Goal: Task Accomplishment & Management: Use online tool/utility

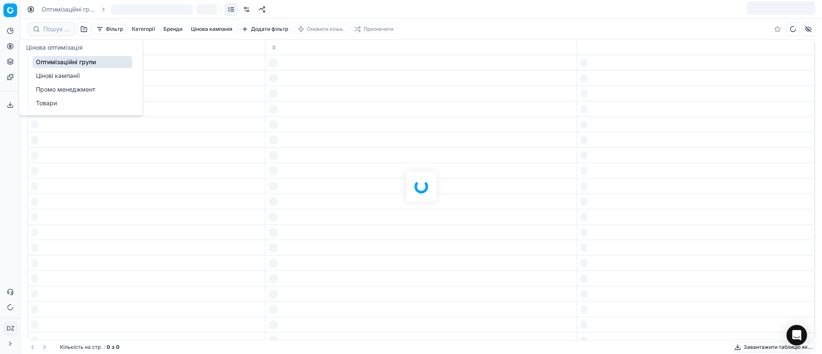
click at [12, 48] on circle at bounding box center [10, 46] width 6 height 6
click at [66, 62] on link "Оптимізаційні групи" at bounding box center [83, 62] width 100 height 12
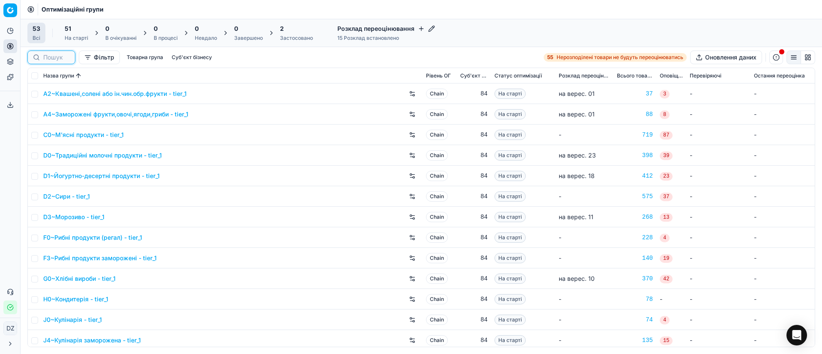
click at [52, 56] on input at bounding box center [56, 57] width 27 height 9
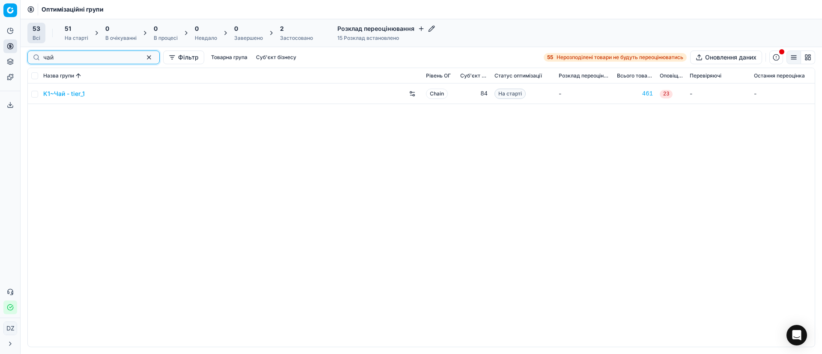
type input "чай"
click at [66, 90] on link "K1~Чай - tier_1" at bounding box center [64, 93] width 42 height 9
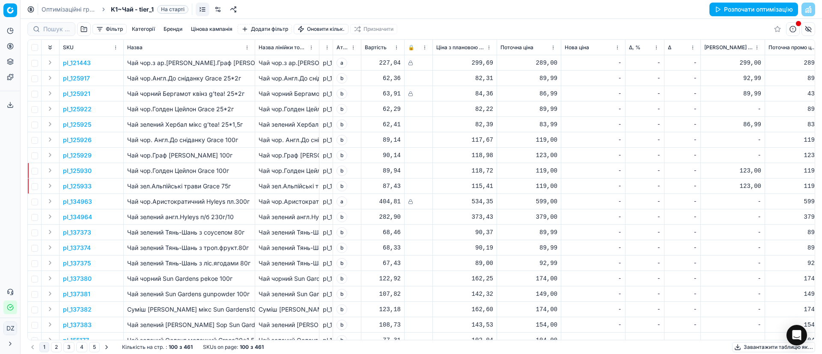
click at [745, 6] on button "Розпочати оптимізацію" at bounding box center [753, 10] width 89 height 14
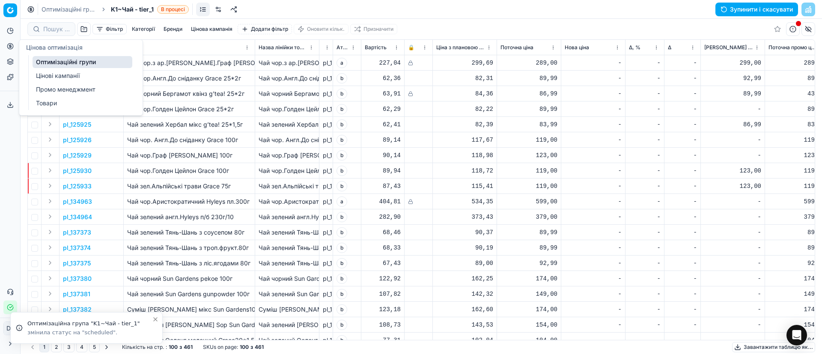
click at [15, 46] on button "Цінова оптимізація" at bounding box center [10, 46] width 14 height 14
click at [54, 57] on link "Оптимізаційні групи" at bounding box center [83, 62] width 100 height 12
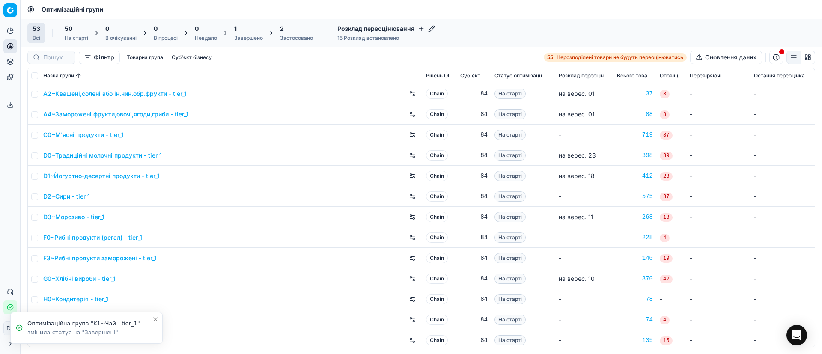
click at [240, 36] on div "Завершено" at bounding box center [248, 38] width 29 height 7
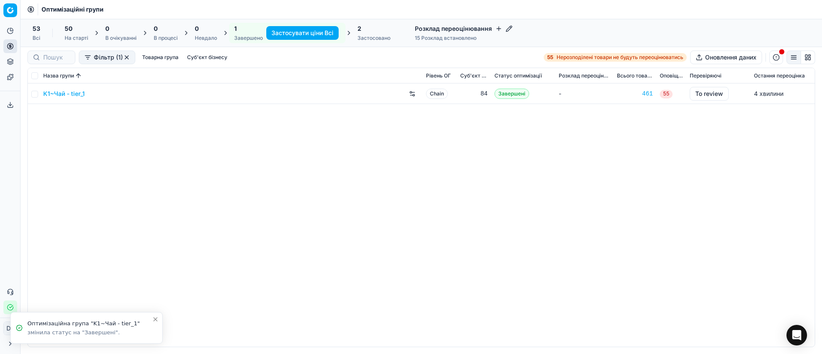
click at [65, 91] on link "K1~Чай - tier_1" at bounding box center [64, 93] width 42 height 9
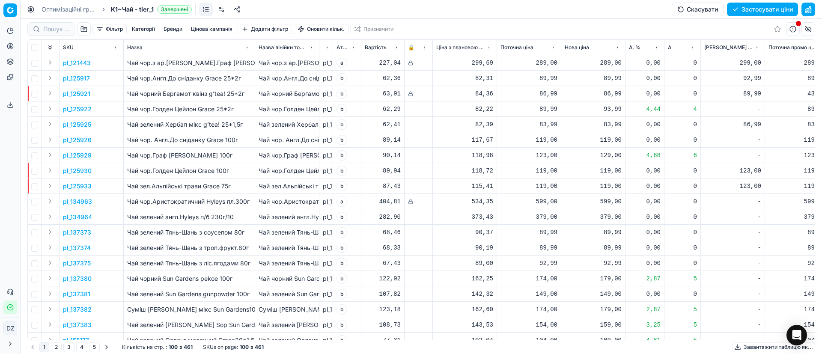
click at [220, 26] on button "Цінова кампанія" at bounding box center [212, 29] width 48 height 10
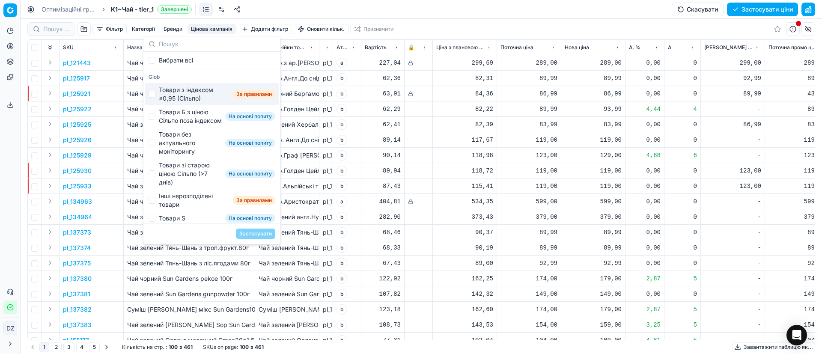
click at [187, 91] on div "Товари з індексом ≤0,95 (Сільпо)" at bounding box center [194, 94] width 71 height 17
checkbox input "true"
click at [183, 117] on div "Товари Б з ціною Сільпо поза індексом" at bounding box center [190, 116] width 63 height 17
checkbox input "true"
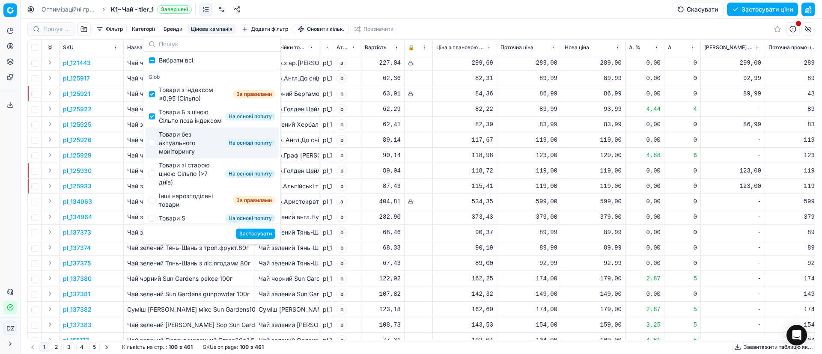
click at [179, 145] on div "Товари без актуального моніторингу" at bounding box center [190, 143] width 63 height 26
checkbox input "true"
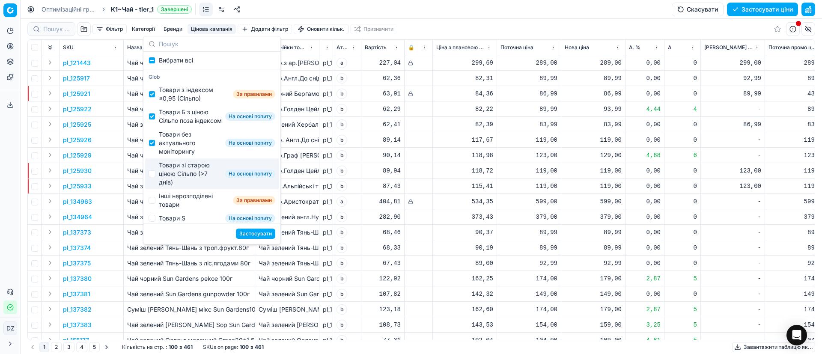
click at [181, 171] on div "Товари зі старою ціною Сільпо (>7 днів)" at bounding box center [190, 174] width 63 height 26
checkbox input "true"
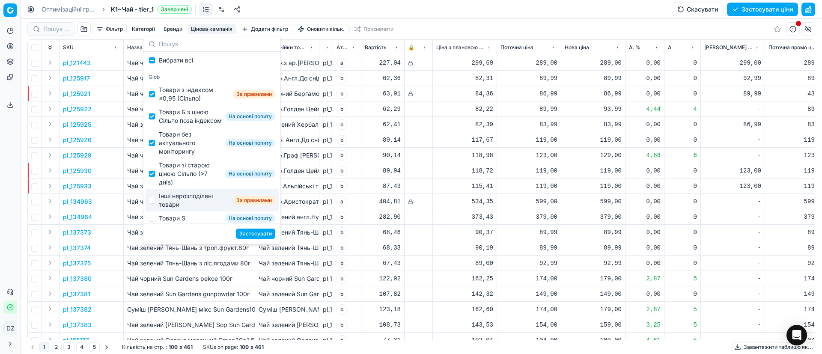
click at [181, 209] on div "Інші нерозподілені товари" at bounding box center [194, 200] width 71 height 17
checkbox input "true"
click at [258, 234] on button "Застосувати" at bounding box center [255, 234] width 39 height 10
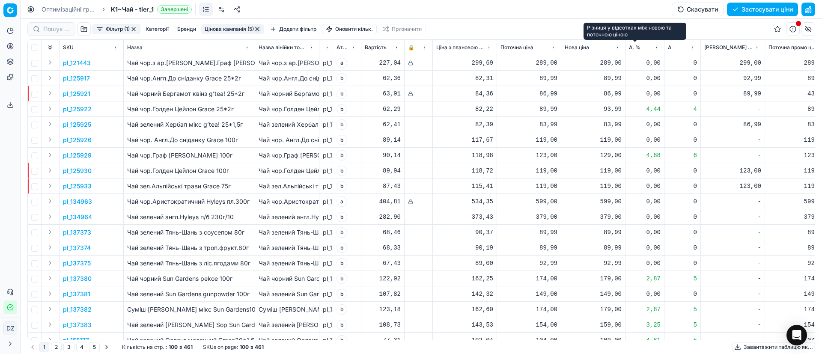
click at [631, 47] on span "Δ, %" at bounding box center [635, 47] width 12 height 7
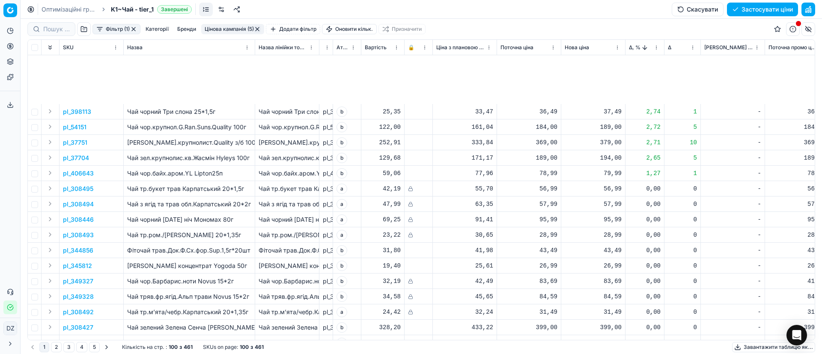
scroll to position [899, 0]
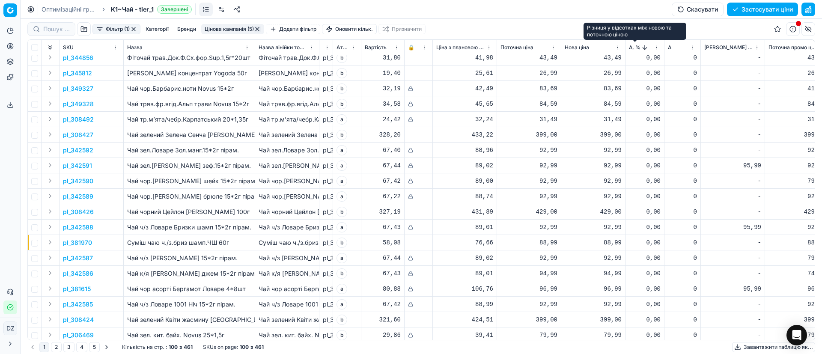
click at [632, 46] on span "Δ, %" at bounding box center [635, 47] width 12 height 7
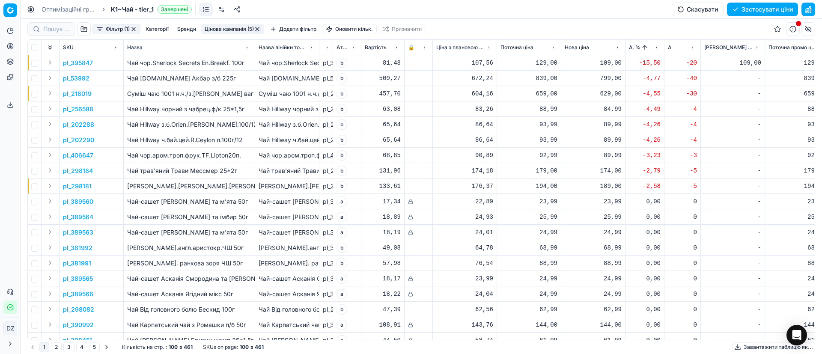
click at [70, 65] on p "pl_395847" at bounding box center [78, 63] width 30 height 9
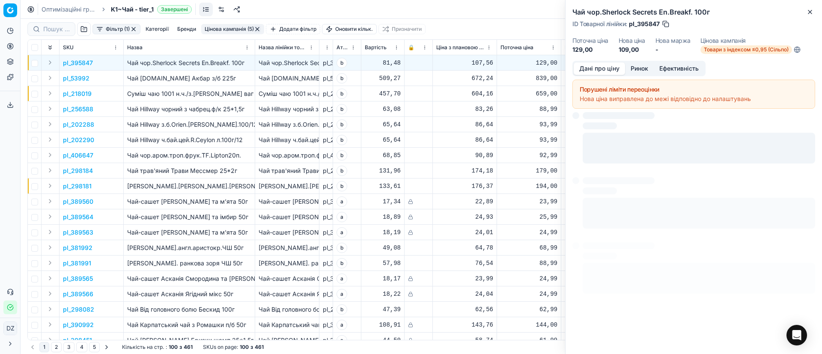
click at [642, 70] on button "Ринок" at bounding box center [639, 69] width 29 height 12
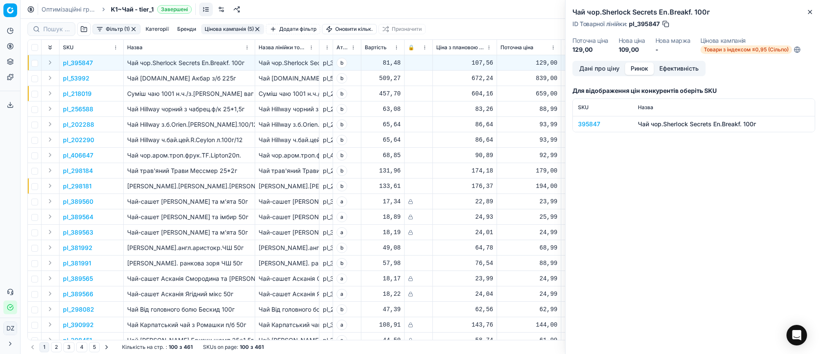
click at [585, 125] on div "395847" at bounding box center [603, 124] width 50 height 9
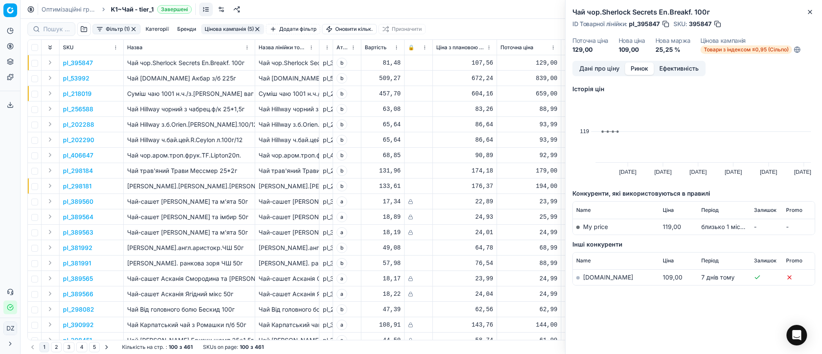
click at [593, 277] on link "[DOMAIN_NAME]" at bounding box center [608, 277] width 50 height 7
drag, startPoint x: 812, startPoint y: 8, endPoint x: 805, endPoint y: 10, distance: 7.2
click at [812, 8] on button "Close" at bounding box center [810, 12] width 10 height 10
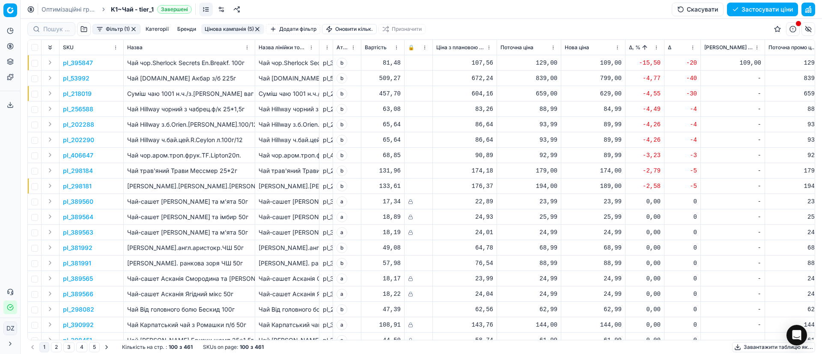
click at [548, 63] on div "129,00" at bounding box center [529, 63] width 57 height 9
drag, startPoint x: 525, startPoint y: 64, endPoint x: 520, endPoint y: 63, distance: 4.8
click at [520, 63] on input "129" at bounding box center [529, 63] width 57 height 14
click at [617, 60] on div "109,00" at bounding box center [593, 63] width 57 height 9
drag, startPoint x: 633, startPoint y: 138, endPoint x: 597, endPoint y: 138, distance: 35.5
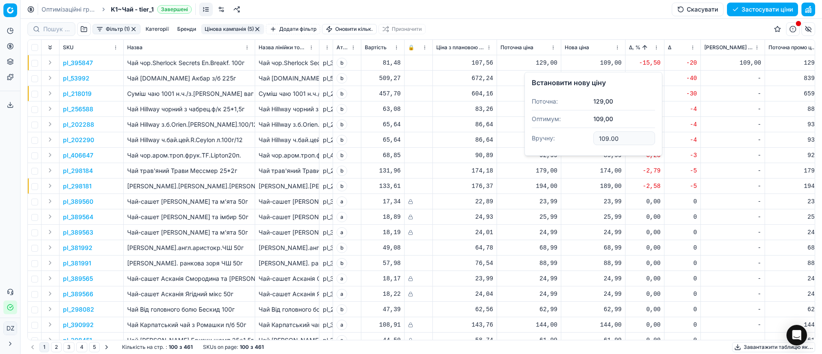
click at [597, 138] on input "109.00" at bounding box center [624, 138] width 62 height 14
type input "119.00"
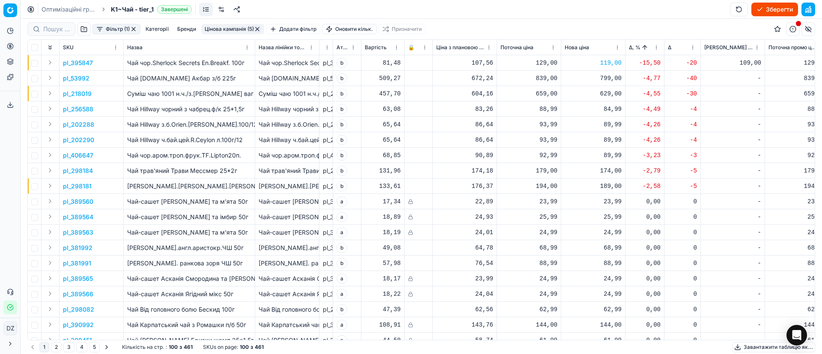
click at [610, 64] on div "119,00" at bounding box center [593, 63] width 57 height 9
drag, startPoint x: 625, startPoint y: 136, endPoint x: 591, endPoint y: 132, distance: 33.6
click at [593, 134] on input "119.00" at bounding box center [624, 138] width 62 height 14
type input "114.00"
click at [602, 78] on div "799,00" at bounding box center [593, 78] width 57 height 9
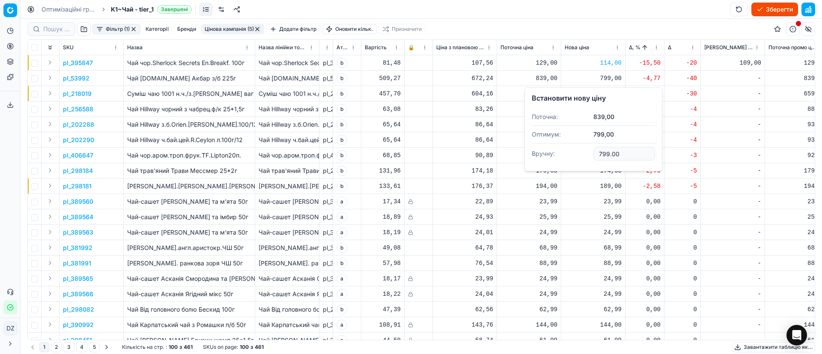
drag, startPoint x: 617, startPoint y: 154, endPoint x: 579, endPoint y: 151, distance: 38.2
click at [579, 151] on dl "Поточна: 839,00 Оптимум: 799,00 Вручну: 799.00" at bounding box center [593, 136] width 123 height 56
type input "819.00"
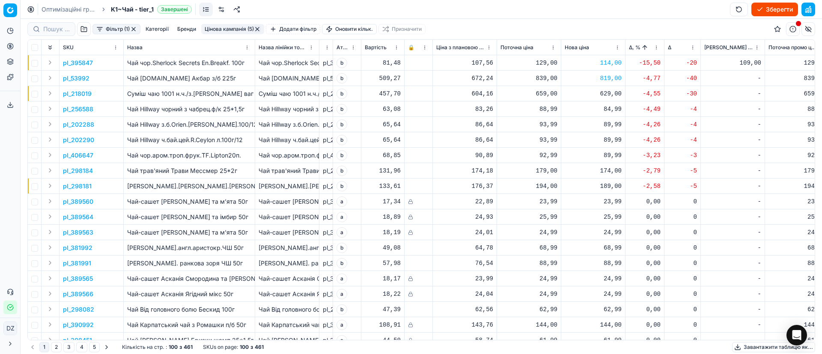
click at [609, 95] on div "629,00" at bounding box center [593, 93] width 57 height 9
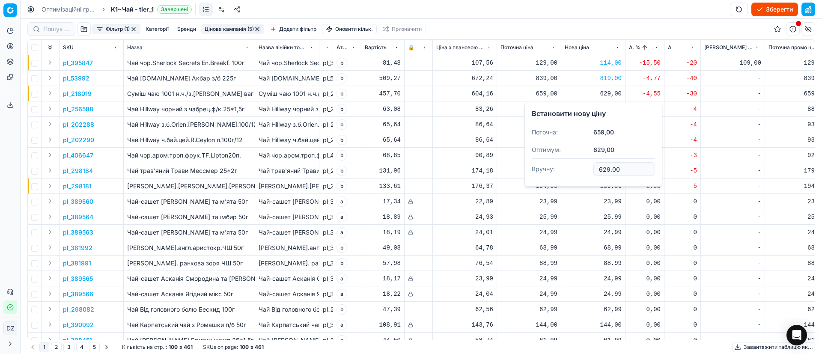
drag, startPoint x: 628, startPoint y: 170, endPoint x: 570, endPoint y: 171, distance: 57.8
click at [570, 171] on dl "Поточна: 659,00 Оптимум: 629,00 Вручну: 629.00" at bounding box center [593, 152] width 123 height 56
type input "649.00"
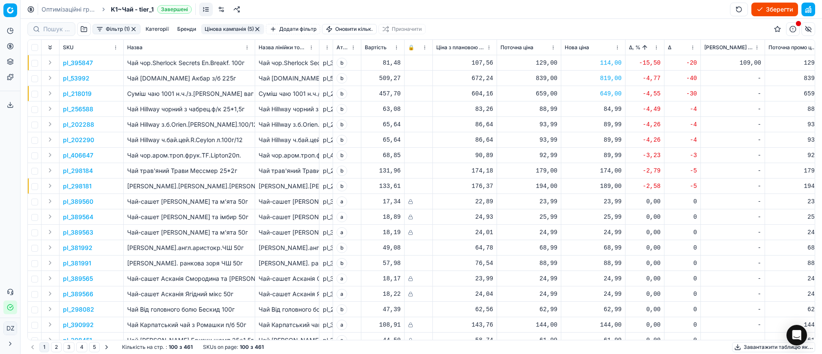
click at [257, 28] on button "button" at bounding box center [257, 29] width 7 height 7
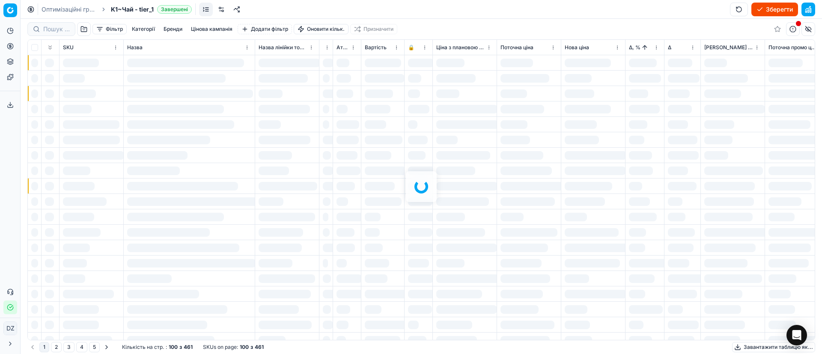
click at [222, 26] on div at bounding box center [422, 186] width 802 height 335
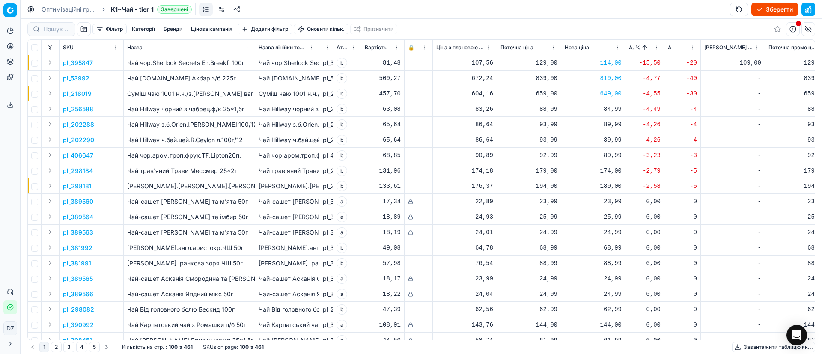
click at [222, 26] on button "Цінова кампанія" at bounding box center [212, 29] width 48 height 10
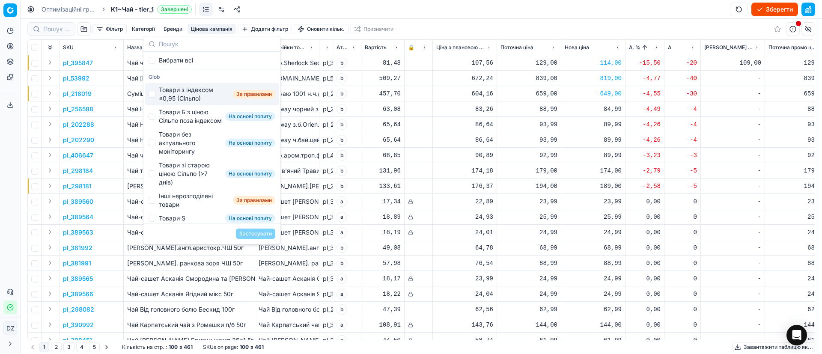
click at [162, 95] on div "Товари з індексом ≤0,95 (Сільпо)" at bounding box center [194, 94] width 71 height 17
checkbox input "true"
click at [254, 234] on button "Застосувати" at bounding box center [255, 234] width 39 height 10
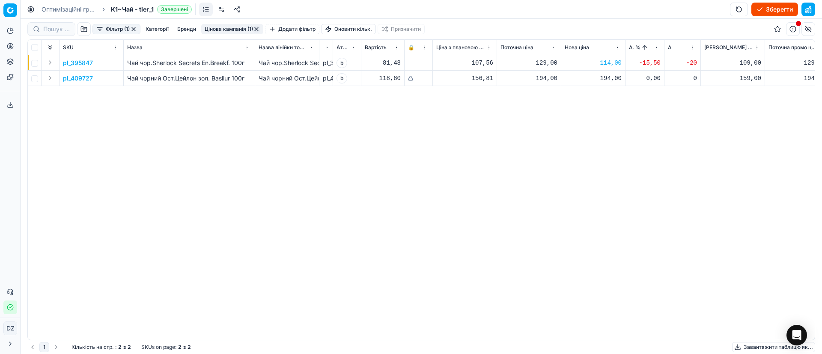
click at [256, 31] on button "button" at bounding box center [256, 29] width 7 height 7
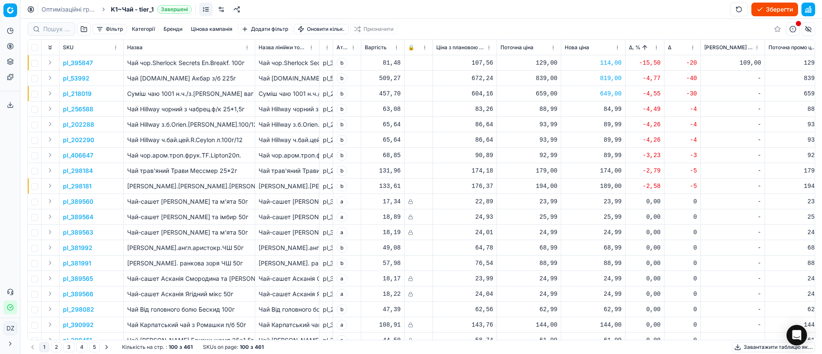
click at [770, 7] on button "Зберегти" at bounding box center [774, 10] width 47 height 14
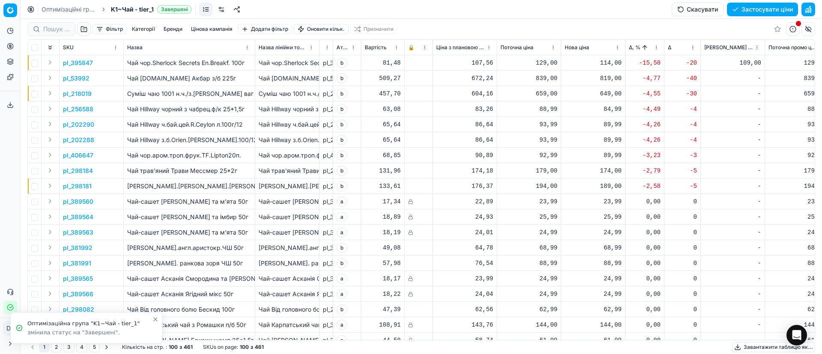
click at [763, 12] on button "Застосувати ціни" at bounding box center [762, 10] width 71 height 14
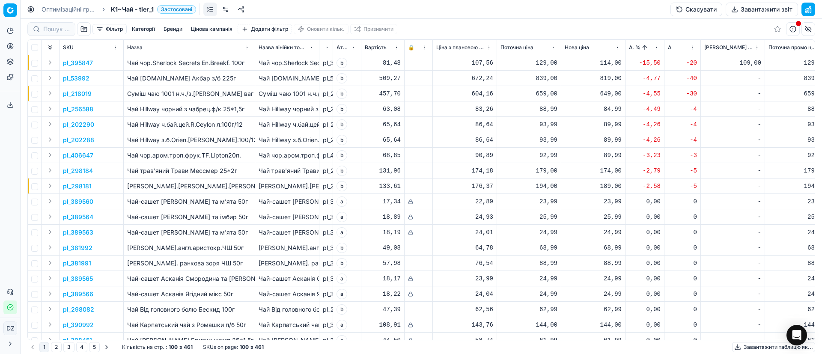
click at [749, 10] on button "Завантажити звіт" at bounding box center [762, 10] width 72 height 14
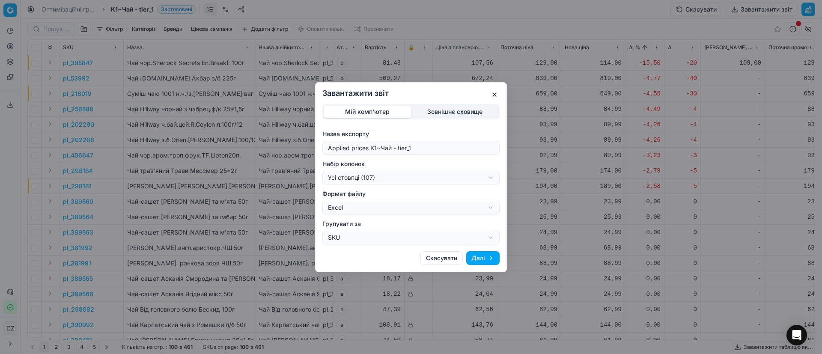
click at [415, 177] on div "Завантажити звіт Мій комп'ютер Зовнішнє сховище Назва експорту Applied prices K…" at bounding box center [411, 177] width 822 height 354
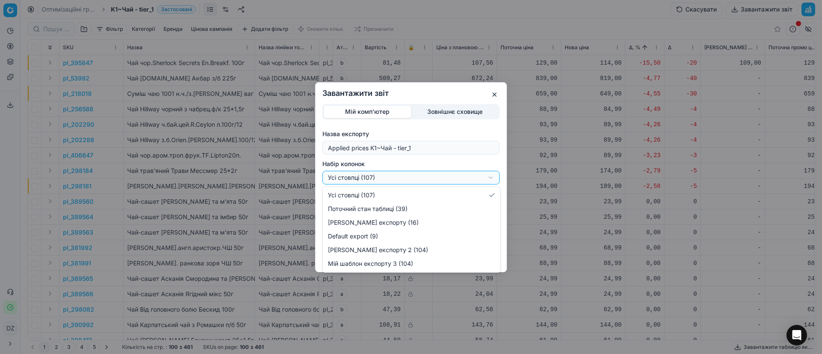
select select "custom"
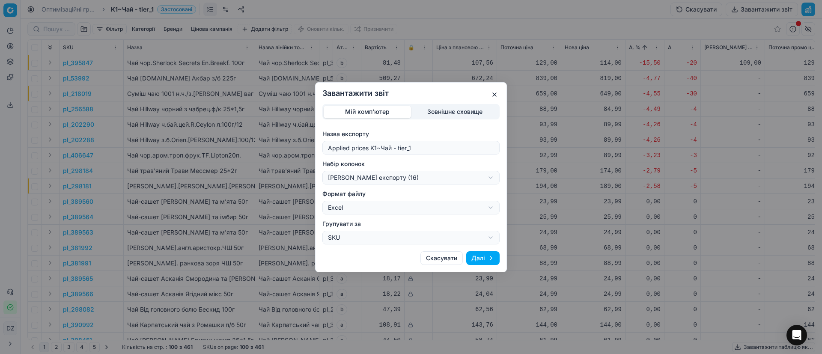
click at [477, 257] on button "Далі" at bounding box center [482, 258] width 33 height 14
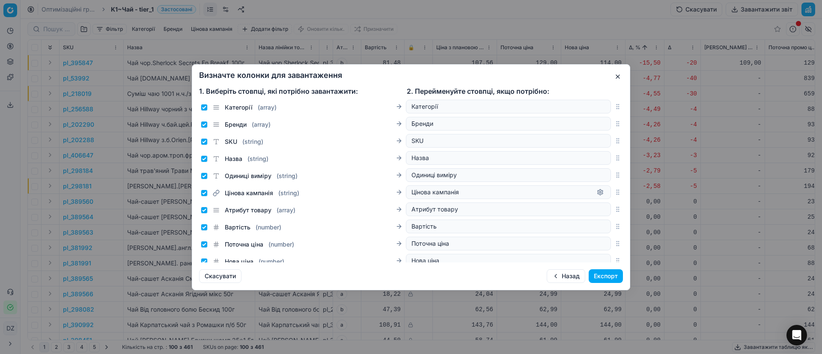
click at [597, 273] on button "Експорт" at bounding box center [606, 276] width 34 height 14
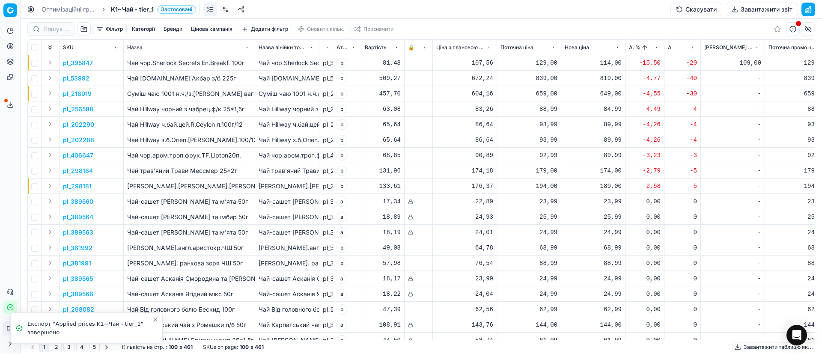
click at [9, 104] on icon at bounding box center [10, 104] width 7 height 7
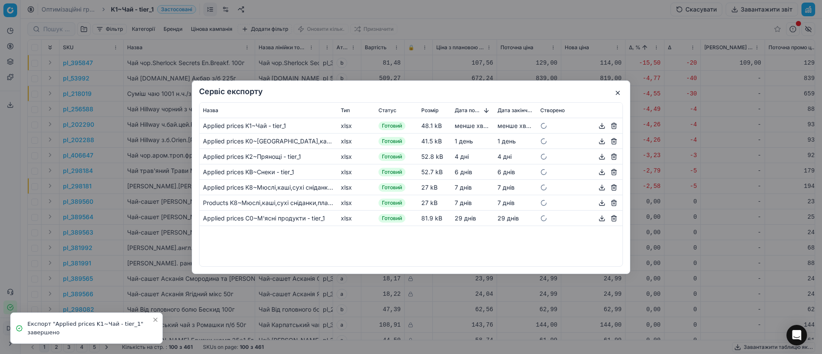
click at [603, 126] on button "button" at bounding box center [602, 125] width 10 height 10
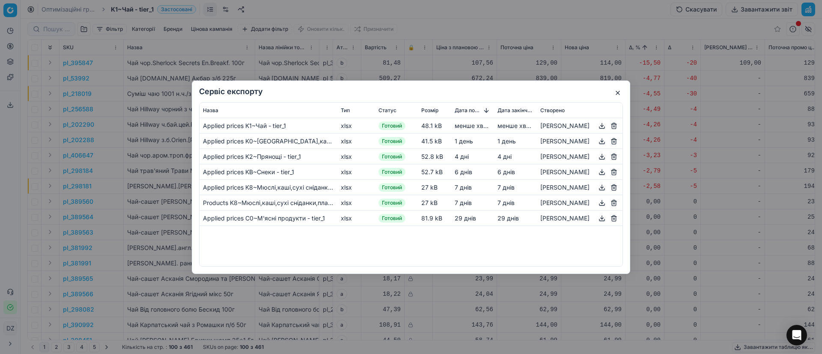
click at [617, 92] on button "button" at bounding box center [618, 93] width 10 height 10
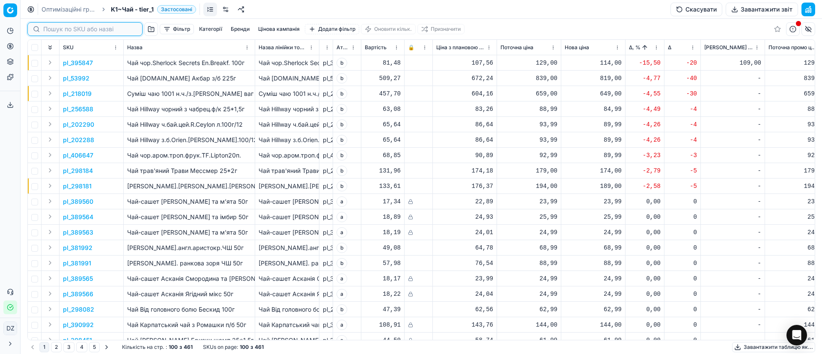
click at [54, 27] on input at bounding box center [90, 29] width 94 height 9
paste input "3983"
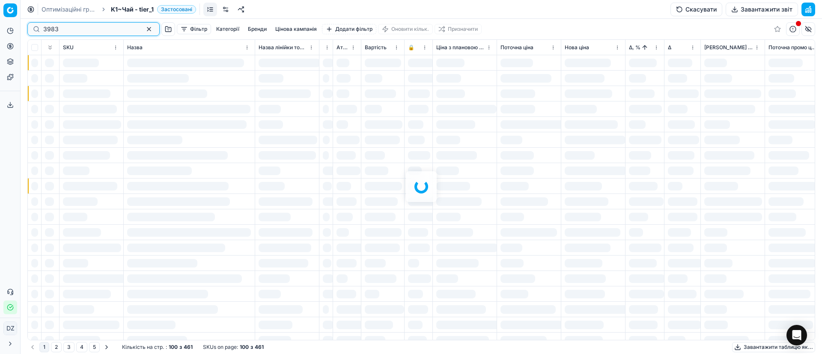
type input "3983"
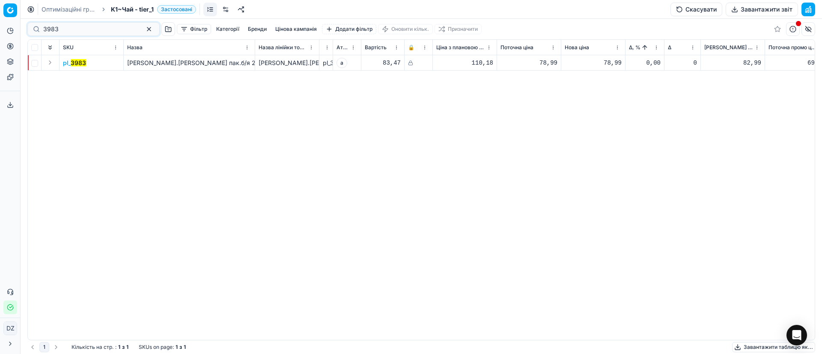
click at [82, 63] on mark "3983" at bounding box center [78, 62] width 15 height 7
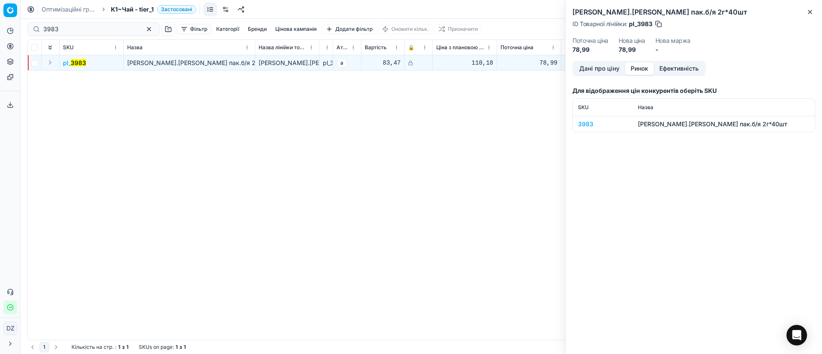
click at [640, 68] on button "Ринок" at bounding box center [639, 69] width 29 height 12
click at [587, 123] on div "3983" at bounding box center [603, 124] width 50 height 9
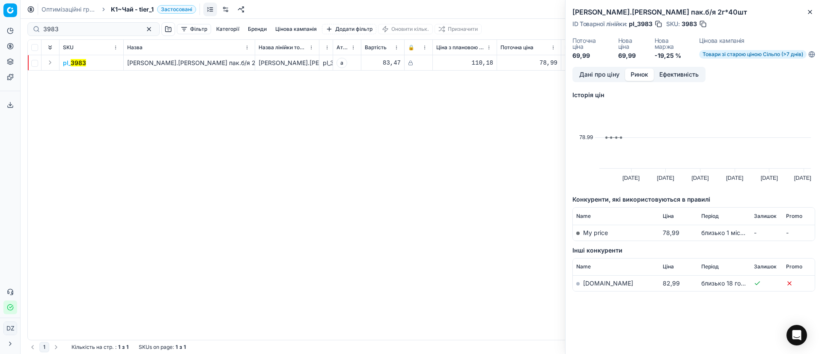
click at [600, 283] on link "[DOMAIN_NAME]" at bounding box center [608, 283] width 50 height 7
